Goal: Task Accomplishment & Management: Use online tool/utility

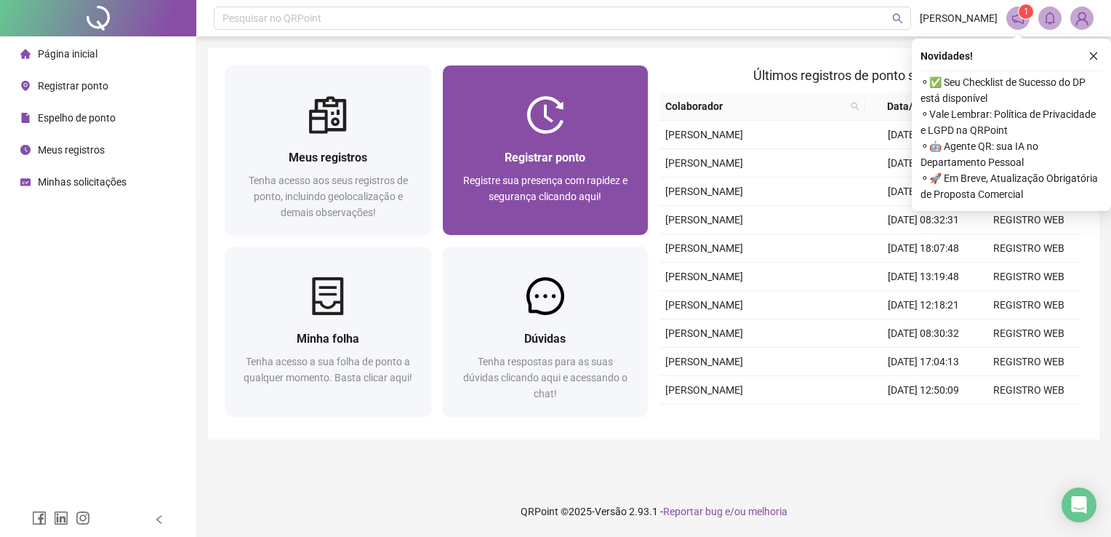
drag, startPoint x: 0, startPoint y: 0, endPoint x: 542, endPoint y: 217, distance: 583.6
click at [542, 217] on div "Registre sua presença com rapidez e segurança clicando aqui!" at bounding box center [545, 196] width 171 height 48
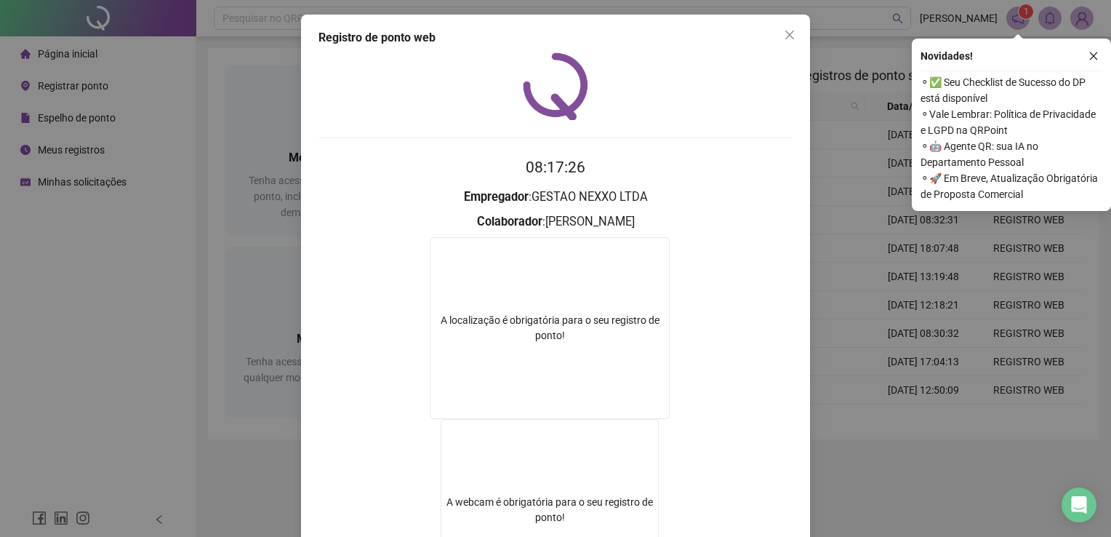
click at [768, 41] on div "Registro de ponto web" at bounding box center [555, 37] width 474 height 17
click at [787, 36] on icon "close" at bounding box center [790, 35] width 12 height 12
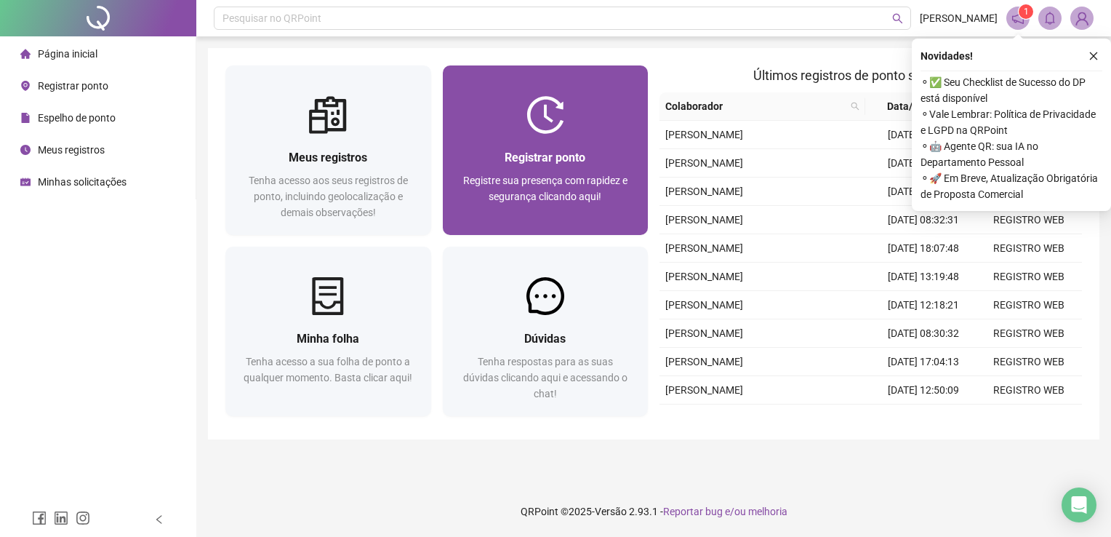
click at [518, 182] on span "Registre sua presença com rapidez e segurança clicando aqui!" at bounding box center [545, 188] width 164 height 28
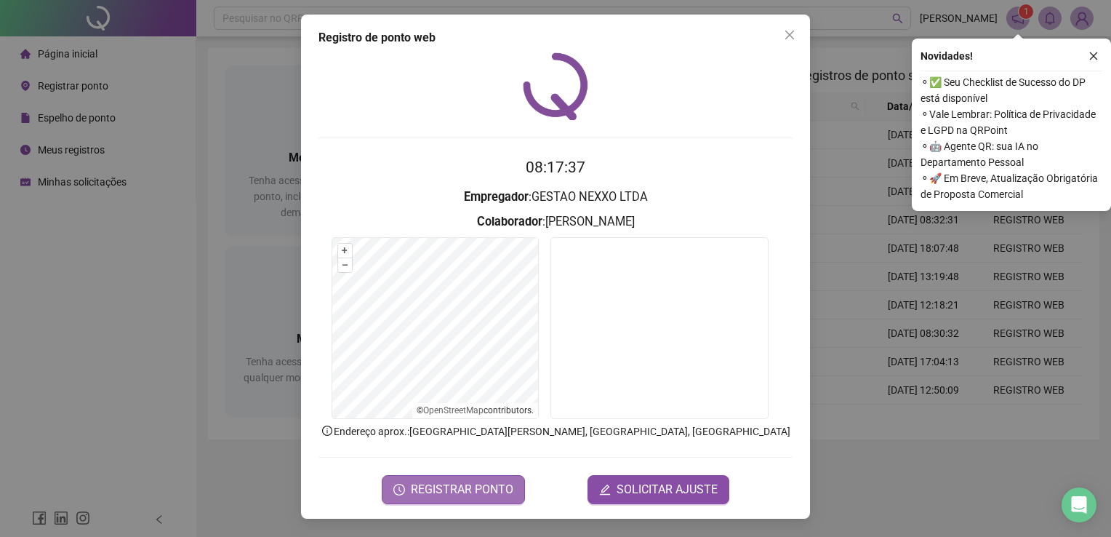
click at [468, 483] on span "REGISTRAR PONTO" at bounding box center [462, 489] width 103 height 17
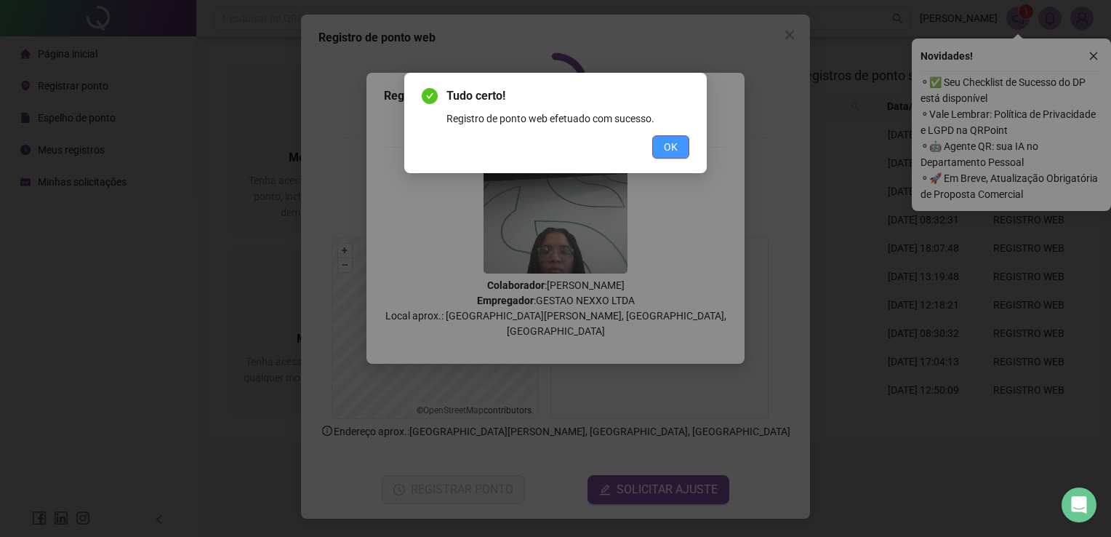
click at [667, 152] on span "OK" at bounding box center [671, 147] width 14 height 16
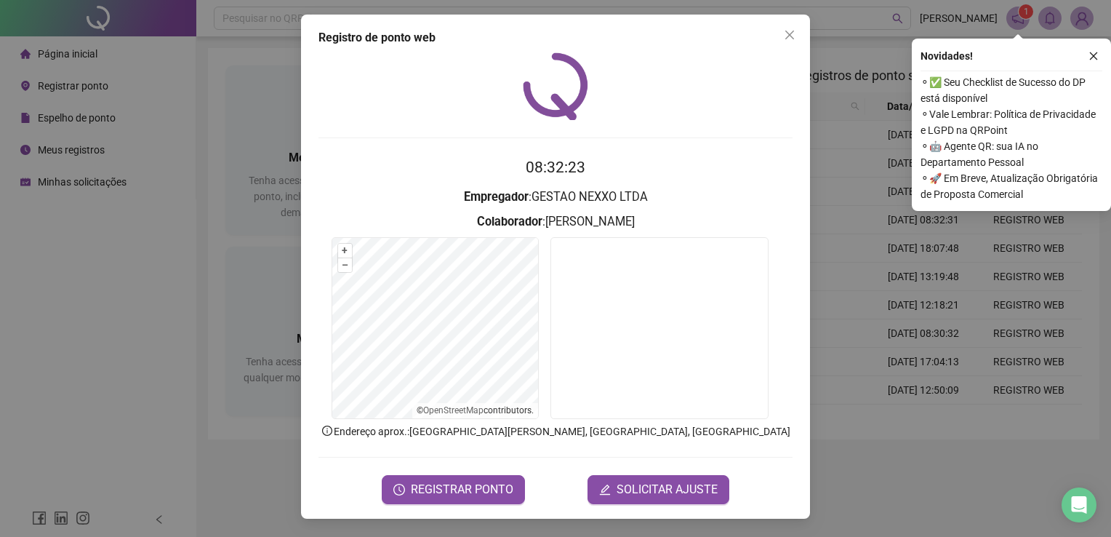
click at [790, 40] on button "Close" at bounding box center [789, 34] width 23 height 23
